Goal: Task Accomplishment & Management: Use online tool/utility

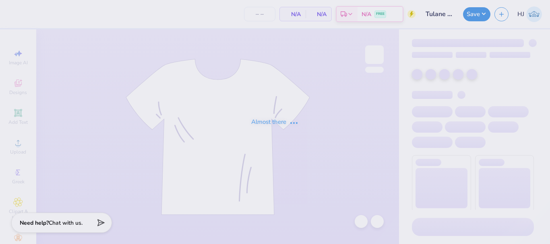
type input "24"
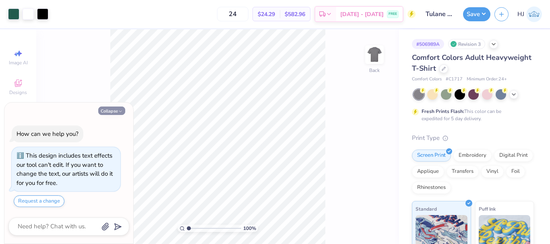
click at [117, 109] on button "Collapse" at bounding box center [111, 111] width 27 height 8
type textarea "x"
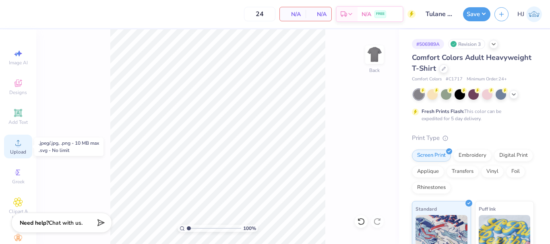
click at [13, 144] on icon at bounding box center [18, 143] width 10 height 10
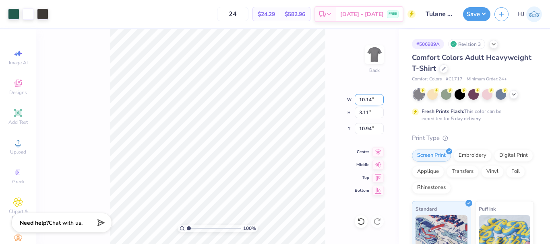
click at [372, 101] on input "10.14" at bounding box center [369, 99] width 29 height 11
type input "5.50"
type input "1.69"
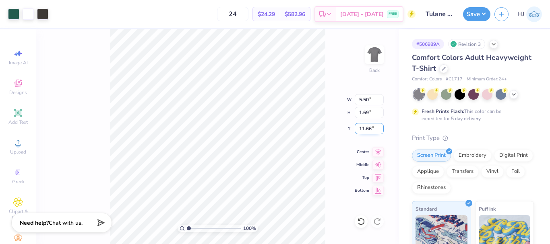
click at [367, 130] on input "11.66" at bounding box center [369, 128] width 29 height 11
type input "5"
type input "3.00"
click at [378, 221] on icon at bounding box center [379, 220] width 2 height 2
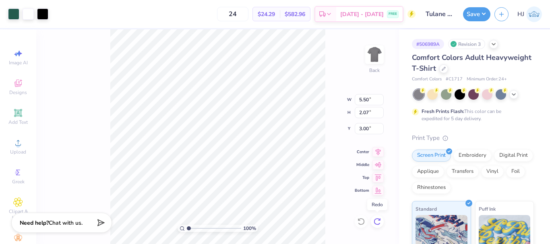
click at [378, 221] on icon at bounding box center [379, 220] width 2 height 2
type input "10.14"
type input "3.11"
type input "10.94"
click at [378, 221] on icon at bounding box center [379, 220] width 2 height 2
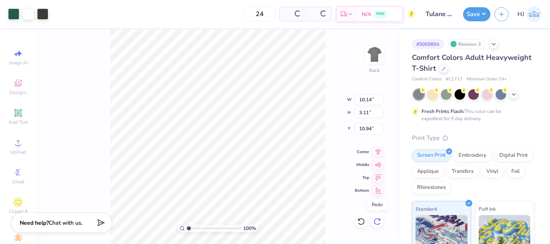
type input "5.50"
type input "1.69"
click at [378, 221] on icon at bounding box center [379, 220] width 2 height 2
type input "3.00"
click at [378, 221] on icon at bounding box center [379, 220] width 2 height 2
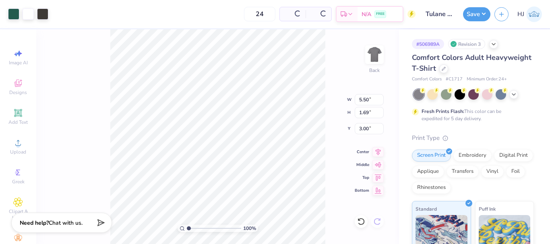
click at [378, 221] on div "100 % Back W 5.50 5.50 " H 1.69 1.69 " Y 3.00 3.00 " Center Middle Top Bottom" at bounding box center [217, 136] width 363 height 215
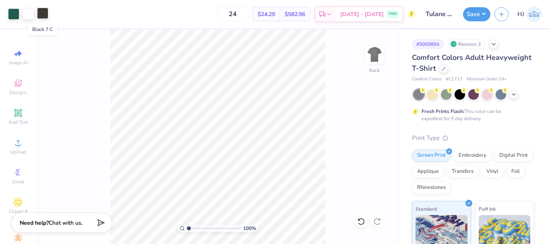
click at [44, 11] on div at bounding box center [42, 13] width 11 height 11
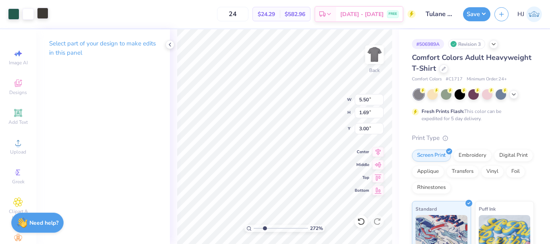
click at [45, 11] on div at bounding box center [42, 13] width 11 height 11
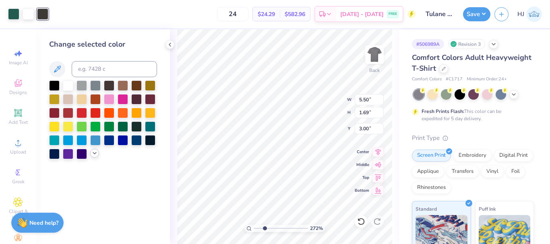
click at [97, 152] on icon at bounding box center [94, 153] width 6 height 6
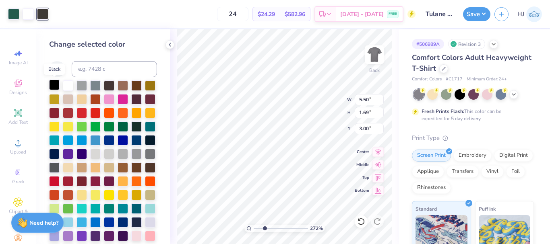
click at [54, 84] on div at bounding box center [54, 85] width 10 height 10
click at [362, 220] on icon at bounding box center [361, 222] width 8 height 8
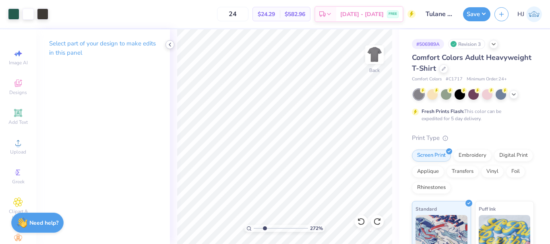
click at [172, 47] on icon at bounding box center [170, 44] width 6 height 6
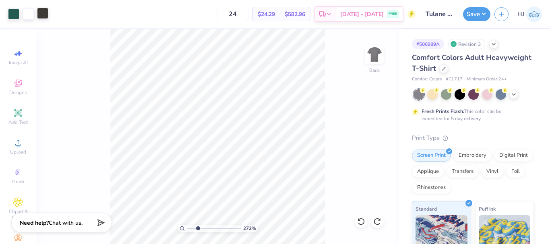
click at [41, 14] on div at bounding box center [42, 13] width 11 height 11
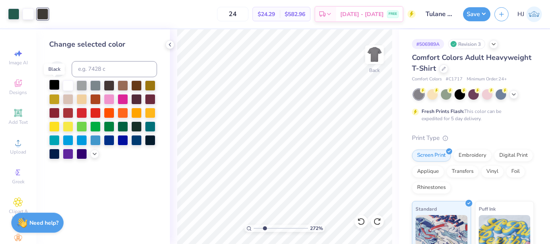
click at [51, 85] on div at bounding box center [54, 85] width 10 height 10
click at [361, 223] on icon at bounding box center [361, 222] width 8 height 8
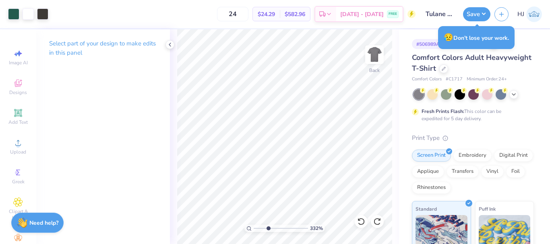
click at [51, 12] on div "Art colors 24 $24.29 Per Item $582.96 Total Est. Delivery Sep 8 - 11 FREE Desig…" at bounding box center [275, 14] width 550 height 28
click at [47, 14] on div at bounding box center [42, 13] width 11 height 11
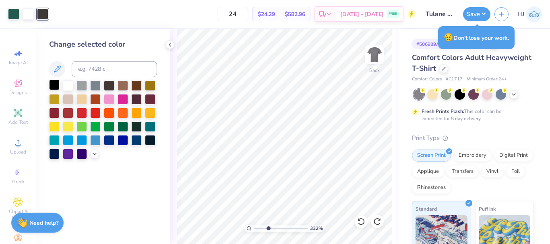
click at [55, 89] on div at bounding box center [54, 85] width 10 height 10
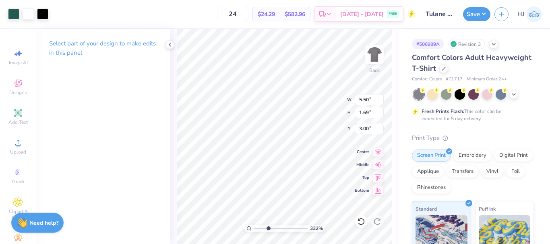
type input "3.32211092047231"
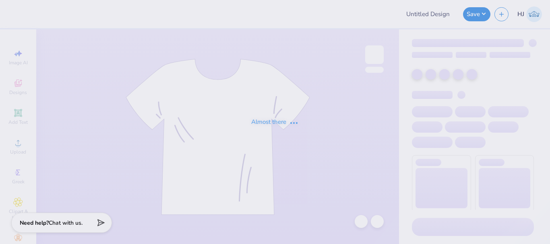
type input "Cheer Crewnecks"
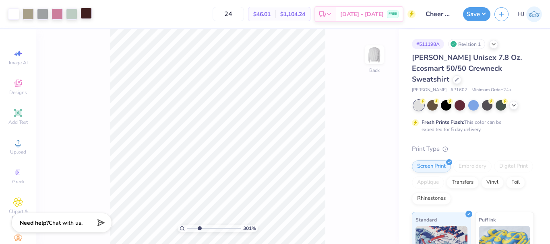
click at [89, 13] on div at bounding box center [85, 13] width 11 height 11
type input "3.00581987268405"
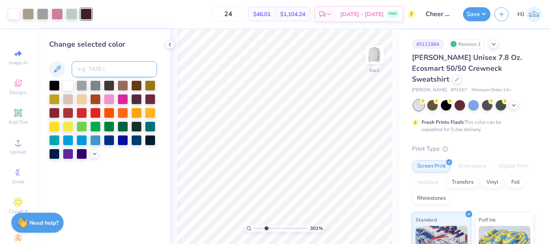
click at [103, 68] on input at bounding box center [114, 69] width 85 height 16
type input "7421"
click at [109, 12] on div "24 $46.01 Per Item $1,104.24 Total Est. Delivery Sep 8 - 11 FREE" at bounding box center [256, 14] width 320 height 28
click at [147, 52] on div "Change selected color" at bounding box center [103, 99] width 108 height 120
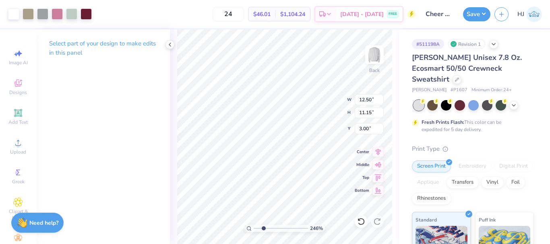
type input "2.46424291384661"
type input "1.01"
type input "2.39"
type input "3.08"
type input "1.65150086983698"
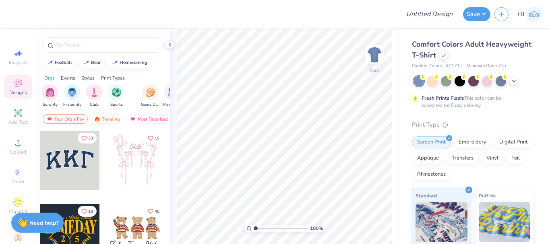
click at [15, 87] on icon at bounding box center [18, 83] width 10 height 10
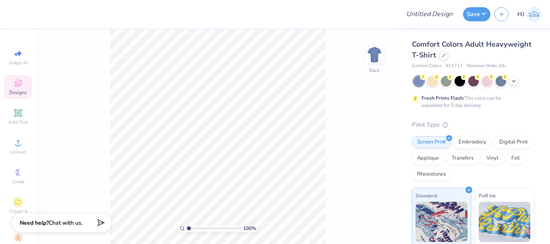
click at [10, 82] on div "Designs" at bounding box center [18, 87] width 28 height 24
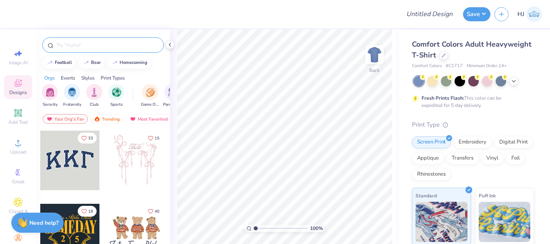
click at [106, 46] on input "text" at bounding box center [107, 45] width 103 height 8
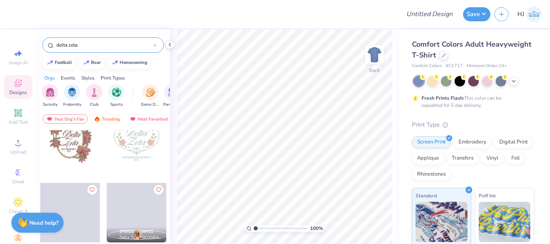
scroll to position [1207, 0]
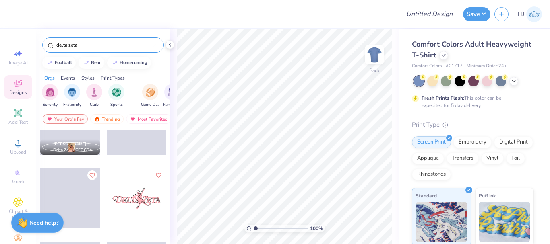
type input "delta zeta"
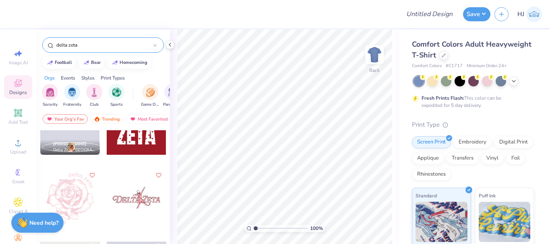
scroll to position [1148, 0]
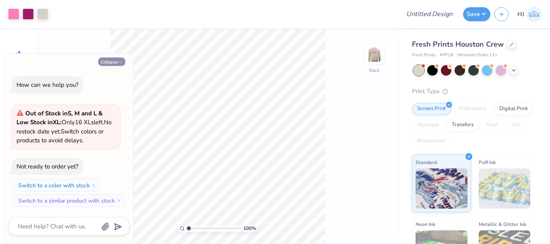
click at [118, 61] on icon "button" at bounding box center [120, 62] width 5 height 5
type textarea "x"
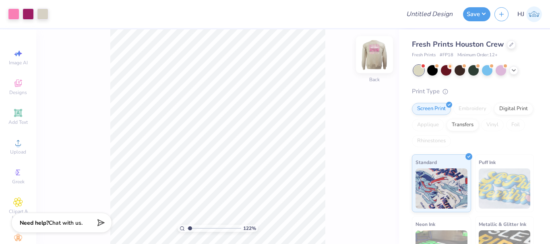
click at [373, 59] on img at bounding box center [374, 55] width 32 height 32
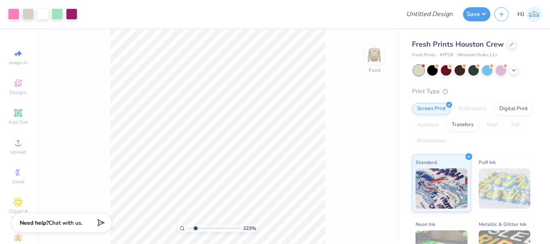
type input "2.22643191709162"
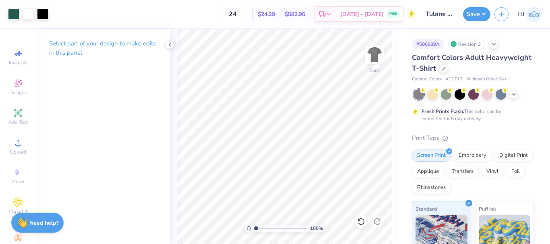
type input "1"
click at [14, 118] on div "Add Text" at bounding box center [18, 117] width 28 height 24
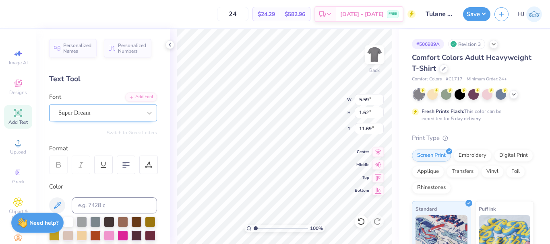
click at [103, 113] on div "Super Dream" at bounding box center [100, 113] width 85 height 12
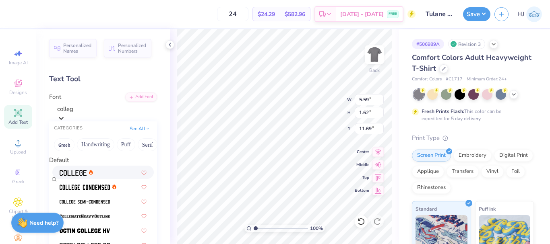
type input "college"
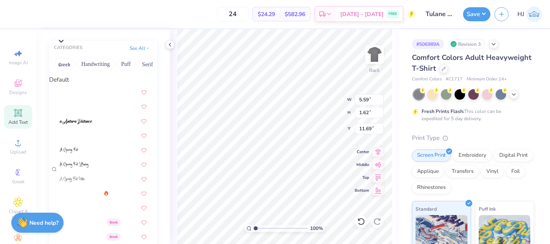
scroll to position [79, 0]
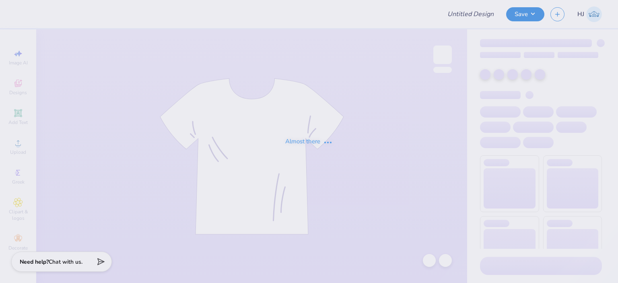
type input "Beta Theta Pi Spring Rush V1"
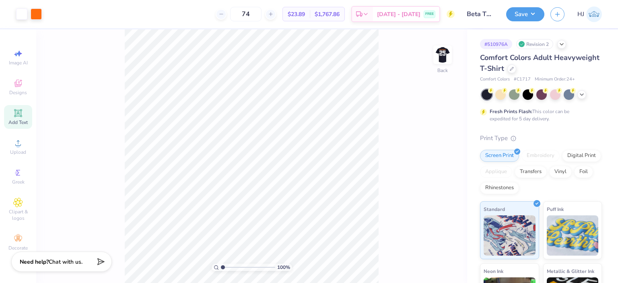
click at [22, 109] on icon at bounding box center [18, 113] width 8 height 8
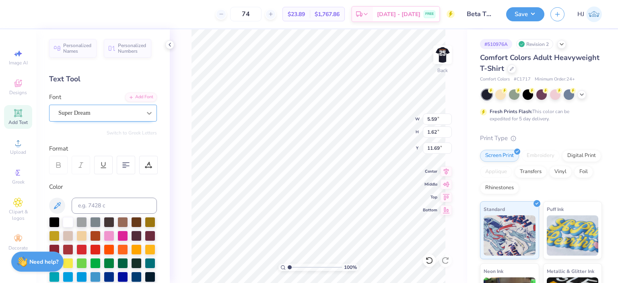
click at [145, 113] on icon at bounding box center [149, 113] width 8 height 8
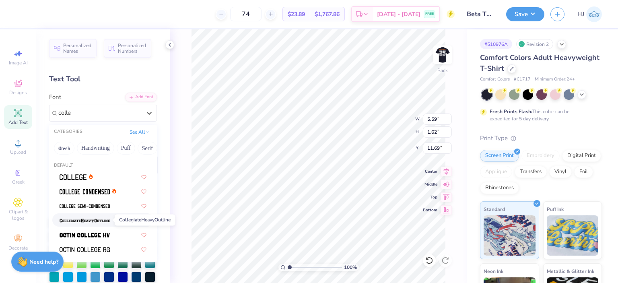
click at [106, 218] on img at bounding box center [85, 221] width 50 height 6
type input "colle"
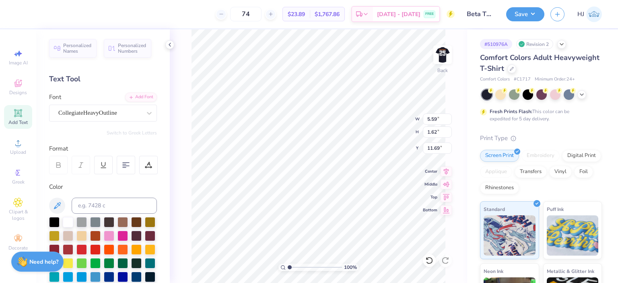
type input "6.28"
type input "1.72"
type input "11.64"
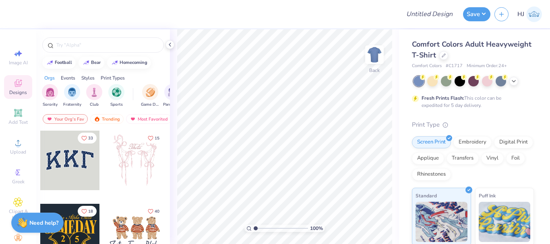
click at [17, 84] on icon at bounding box center [18, 83] width 10 height 10
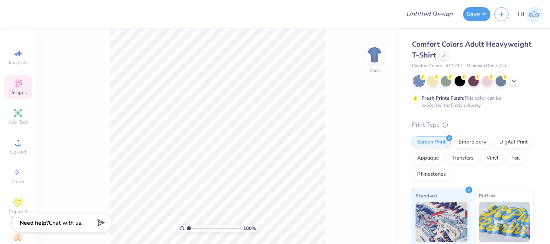
click at [18, 87] on icon at bounding box center [18, 83] width 10 height 10
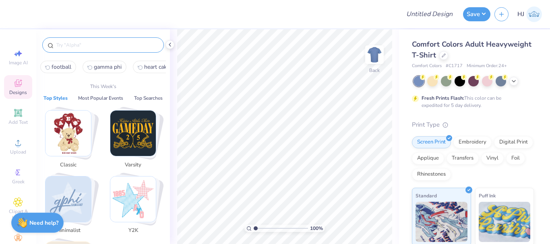
click at [92, 47] on input "text" at bounding box center [107, 45] width 103 height 8
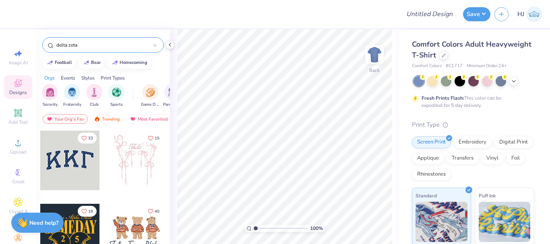
type input "delta zeta"
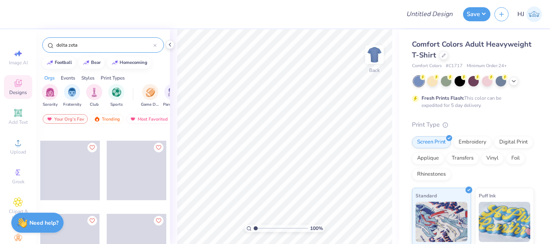
scroll to position [2481, 0]
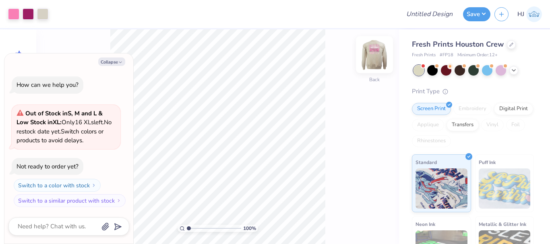
click at [385, 49] on img at bounding box center [374, 55] width 32 height 32
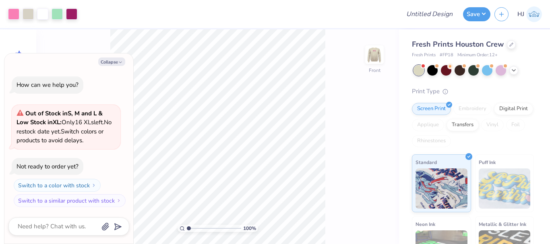
type textarea "x"
click at [116, 63] on button "Collapse" at bounding box center [111, 62] width 27 height 8
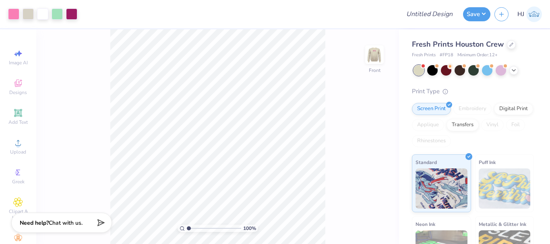
click at [109, 61] on button "Collapse" at bounding box center [111, 62] width 27 height 8
type input "1.82266588284093"
type textarea "x"
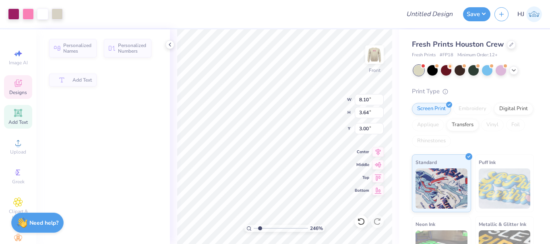
type input "2.46071092039641"
type input "8.10"
type input "3.64"
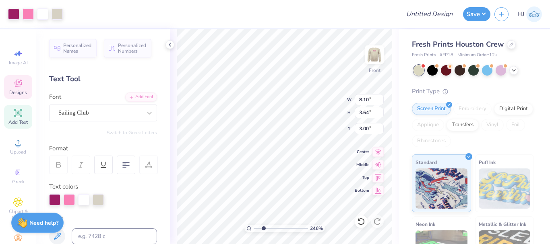
scroll to position [7, 1]
type input "2.46071092039641"
type textarea "e"
type input "2.46071092039641"
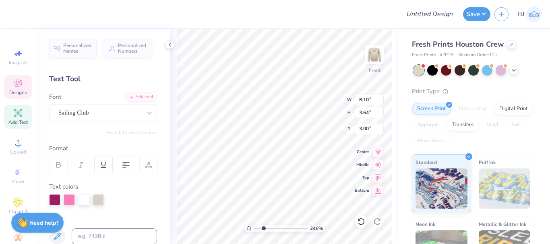
type textarea "ex"
type input "2.46071092039641"
type textarea "exa"
type input "2.46071092039641"
type textarea "exa"
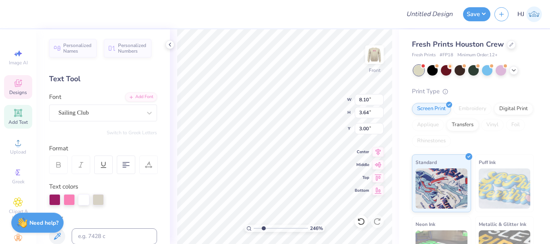
type input "2.46071092039641"
type textarea "exa A"
type input "2.46071092039641"
type textarea "exa A&"
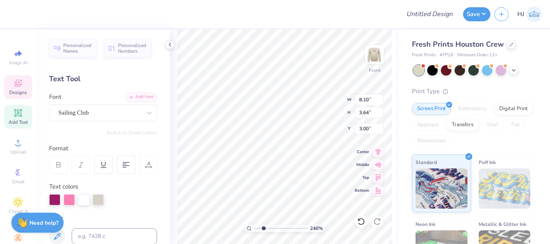
type input "2.46071092039641"
type input "3.70"
type input "2.46071092039641"
type textarea "T"
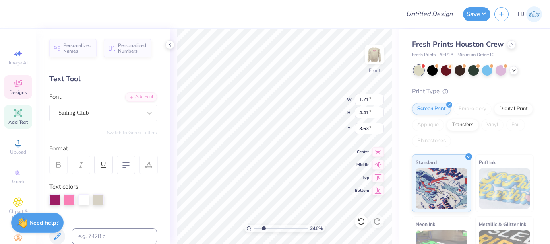
type input "2.46071092039641"
type input "8.10"
type input "3.70"
type input "3.00"
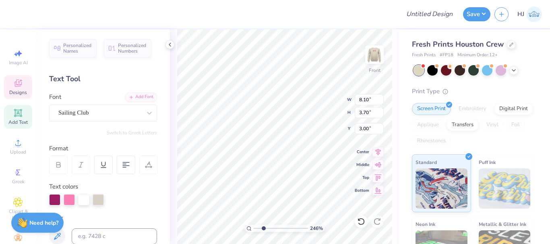
type input "2.46071092039641"
type textarea "exas A&"
type input "2.46071092039641"
type input "3.01"
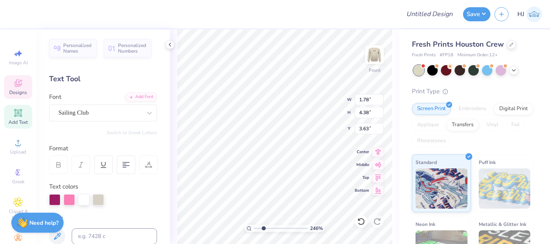
type input "2.46071092039641"
type textarea "M"
type input "2.46071092039641"
type input "4.41"
type input "3.62"
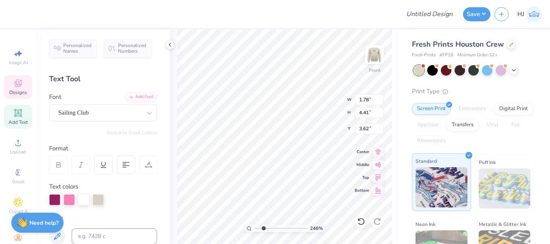
type input "2.46071092039641"
type input "3.63"
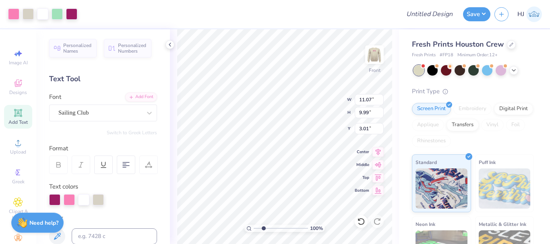
type input "1"
type input "11.07"
type input "9.99"
type input "1.22152498603933"
type input "13.00"
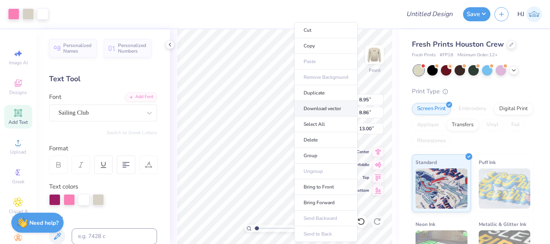
click at [326, 109] on li "Download vector" at bounding box center [325, 109] width 63 height 16
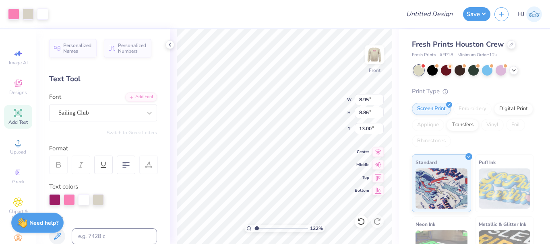
type input "1.22152498603933"
type input "4.83"
type input "2.90"
type input "10.10"
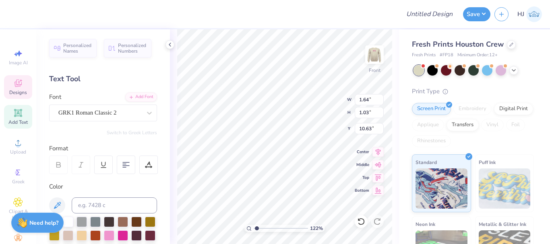
type input "1.22152498603933"
type input "4.83"
type input "2.90"
type input "10.10"
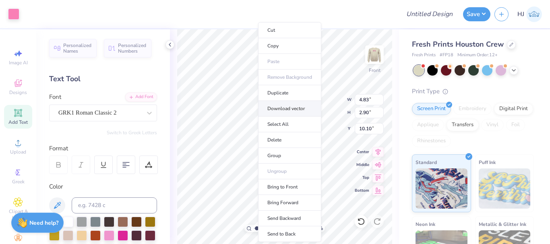
click at [288, 110] on li "Download vector" at bounding box center [289, 109] width 63 height 16
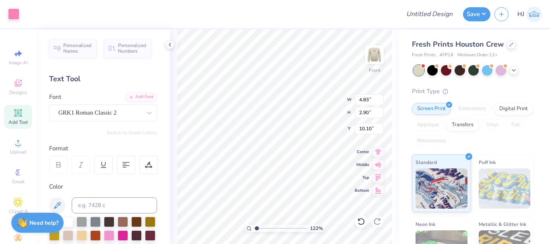
type input "1.22152498603933"
type input "1.64"
type input "1.03"
type input "15.22"
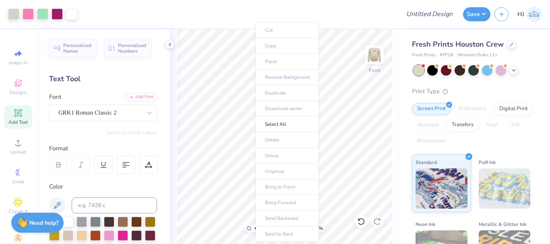
click at [291, 194] on body "Art colors Design Title Save HJ Image AI Designs Add Text Upload Greek Clipart …" at bounding box center [275, 122] width 550 height 244
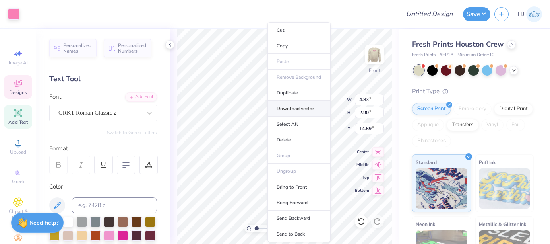
click at [297, 107] on li "Download vector" at bounding box center [298, 109] width 63 height 16
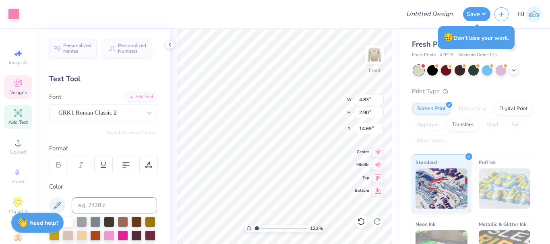
type input "1.22152498603933"
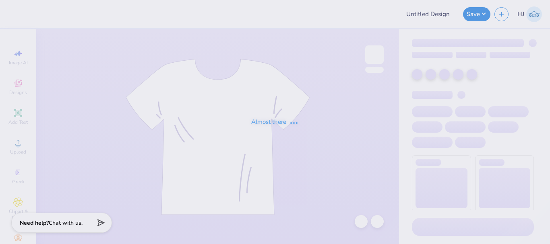
type input "Cheer Crewnecks"
type input "24"
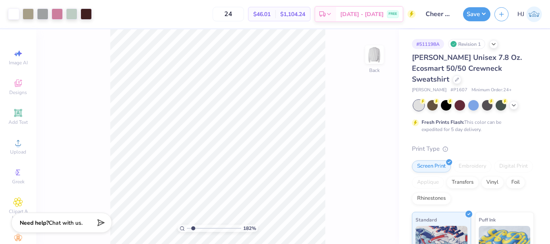
type input "1"
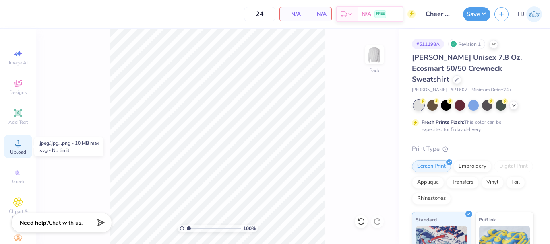
click at [16, 143] on icon at bounding box center [18, 143] width 10 height 10
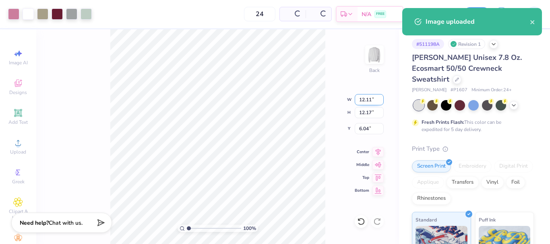
click at [364, 101] on input "12.11" at bounding box center [369, 99] width 29 height 11
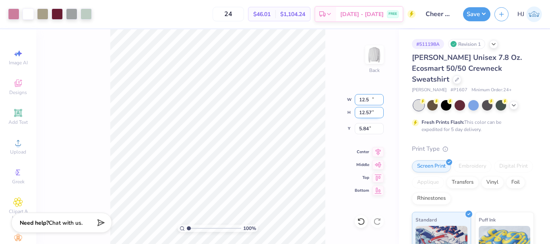
type input "12.50"
type input "12.57"
click at [365, 131] on input "5.84" at bounding box center [369, 128] width 29 height 11
click at [373, 114] on input "12.57" at bounding box center [369, 112] width 29 height 11
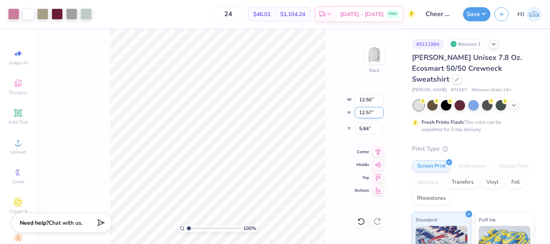
click at [373, 114] on input "12.57" at bounding box center [369, 112] width 29 height 11
click at [368, 130] on input "5.84" at bounding box center [369, 128] width 29 height 11
type input "3.00"
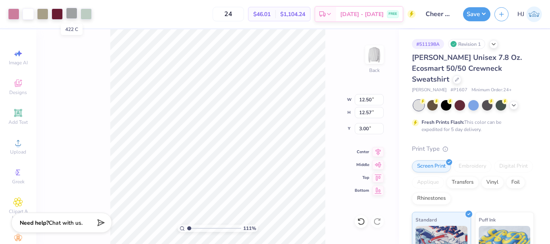
click at [72, 13] on div at bounding box center [71, 13] width 11 height 11
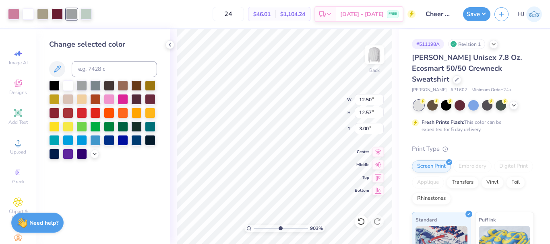
type input "9.03495310702232"
click at [95, 67] on input at bounding box center [114, 69] width 85 height 16
type input "7421"
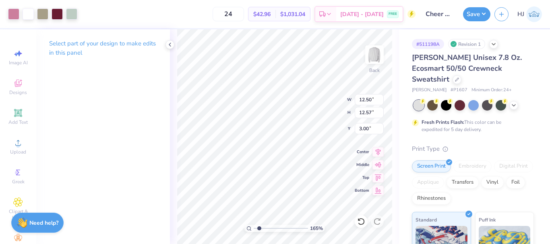
type input "1.64913377760655"
